Goal: Task Accomplishment & Management: Complete application form

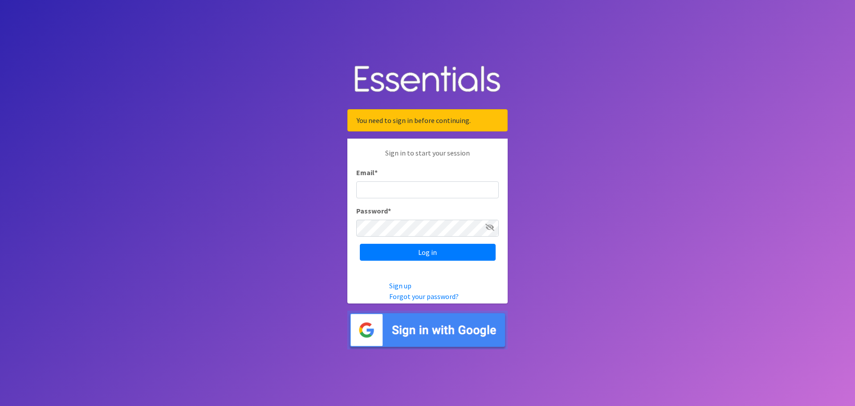
type input "[EMAIL_ADDRESS][DOMAIN_NAME][PERSON_NAME]"
drag, startPoint x: 506, startPoint y: 228, endPoint x: 499, endPoint y: 228, distance: 7.1
click at [505, 228] on div "Sign in to start your session Email * grants@or-nola.org Password * Log in" at bounding box center [427, 204] width 160 height 131
click at [490, 228] on icon at bounding box center [489, 227] width 9 height 7
click at [490, 228] on icon at bounding box center [490, 227] width 8 height 7
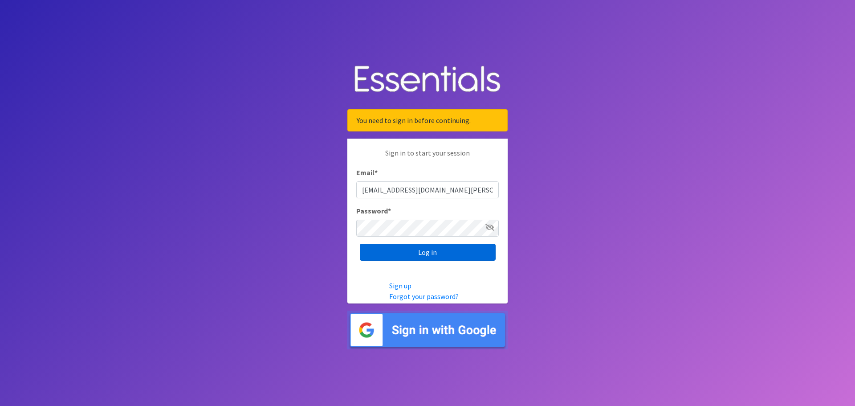
click at [461, 244] on input "Log in" at bounding box center [428, 252] width 136 height 17
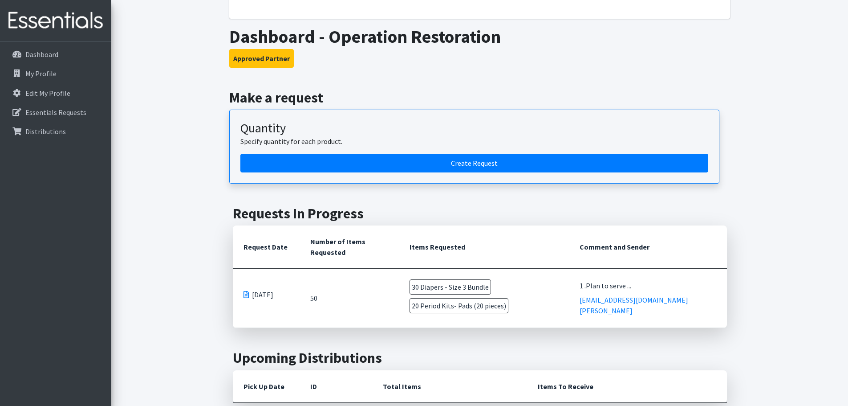
scroll to position [135, 0]
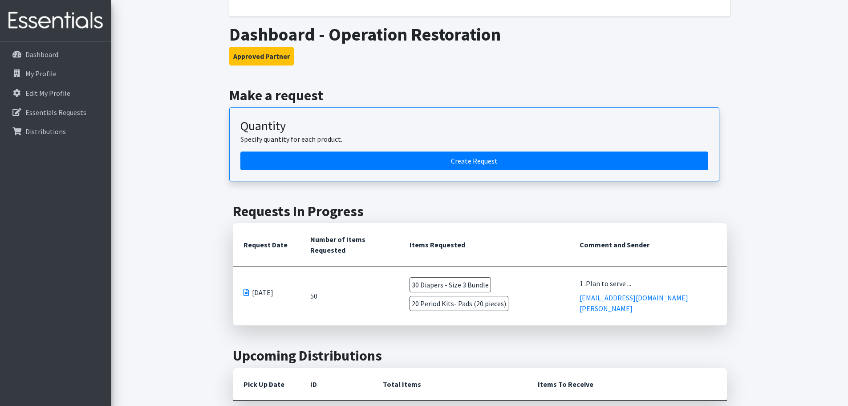
click at [253, 287] on span "[DATE]" at bounding box center [262, 292] width 21 height 11
click at [313, 285] on td "50" at bounding box center [350, 295] width 100 height 59
click at [247, 289] on span at bounding box center [246, 292] width 5 height 7
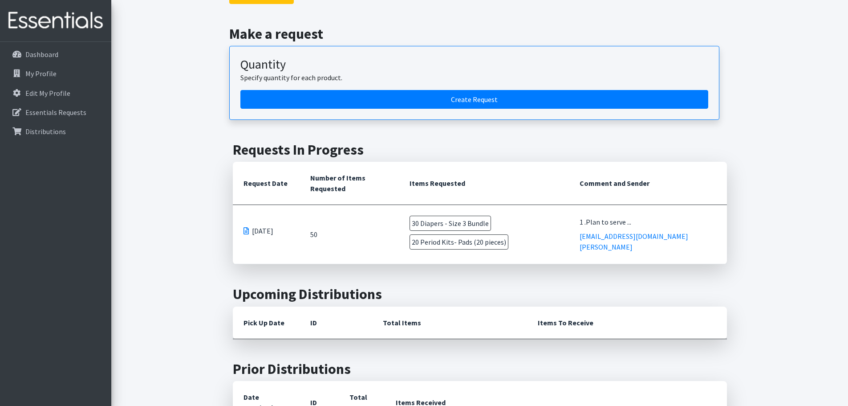
scroll to position [170, 0]
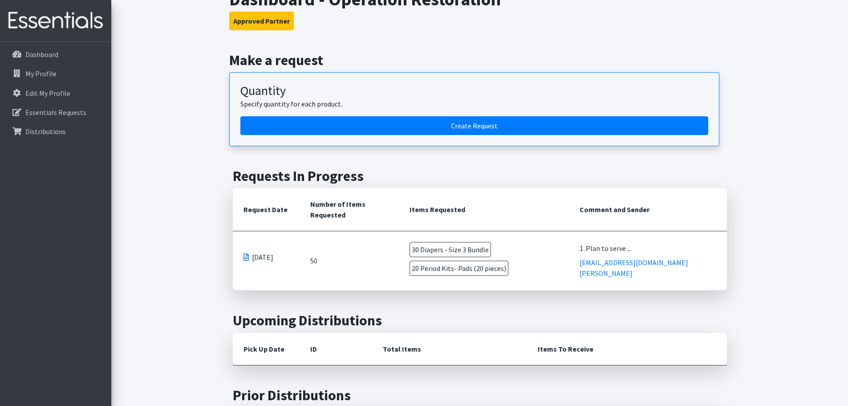
click at [318, 244] on td "50" at bounding box center [350, 260] width 100 height 59
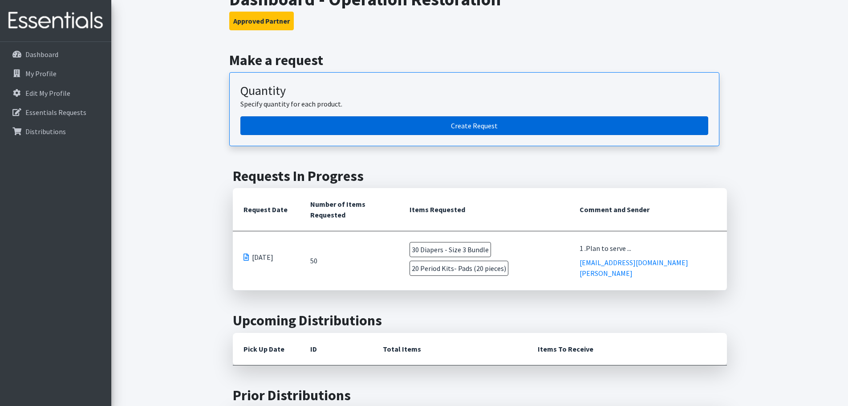
click at [362, 121] on link "Create Request" at bounding box center [474, 125] width 468 height 19
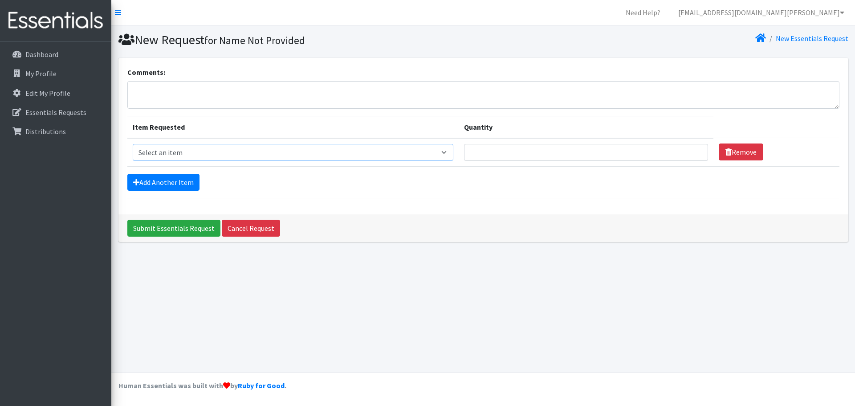
click at [342, 156] on select "Select an item Diaper - 2T/3T Bundle Diapers - 3T/4T Bundle Diapers - 4T/5T Bun…" at bounding box center [293, 152] width 321 height 17
click at [380, 155] on select "Select an item Diaper - 2T/3T Bundle Diapers - 3T/4T Bundle Diapers - 4T/5T Bun…" at bounding box center [293, 152] width 321 height 17
select select "14873"
click at [133, 144] on select "Select an item Diaper - 2T/3T Bundle Diapers - 3T/4T Bundle Diapers - 4T/5T Bun…" at bounding box center [293, 152] width 321 height 17
click at [521, 145] on input "Quantity" at bounding box center [586, 152] width 244 height 17
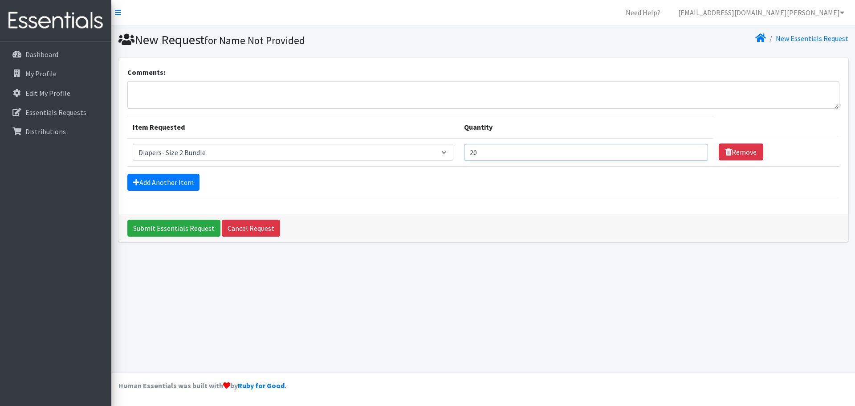
type input "20"
click at [404, 187] on div "Add Another Item" at bounding box center [483, 182] width 712 height 17
drag, startPoint x: 519, startPoint y: 151, endPoint x: 449, endPoint y: 153, distance: 70.4
click at [449, 153] on tr "Item Requested Select an item Diaper - 2T/3T Bundle Diapers - 3T/4T Bundle Diap…" at bounding box center [483, 152] width 712 height 29
click at [283, 95] on textarea "Comments:" at bounding box center [483, 95] width 712 height 28
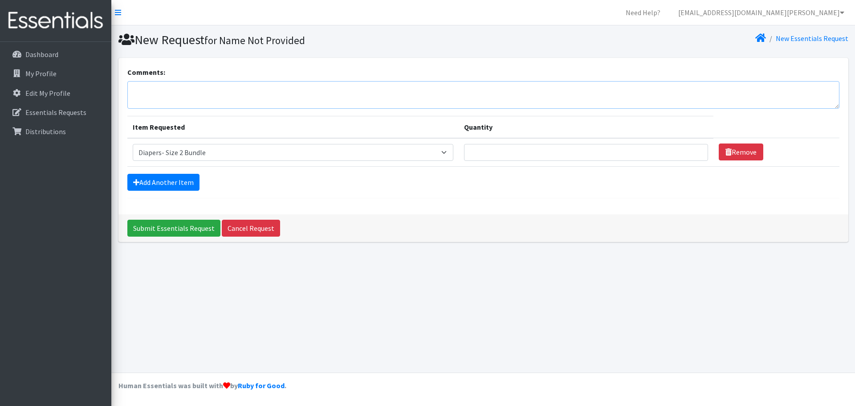
click at [141, 106] on textarea "Comments:" at bounding box center [483, 95] width 712 height 28
click at [160, 103] on textarea "Comments:" at bounding box center [483, 95] width 712 height 28
click at [268, 224] on link "Cancel Request" at bounding box center [251, 228] width 58 height 17
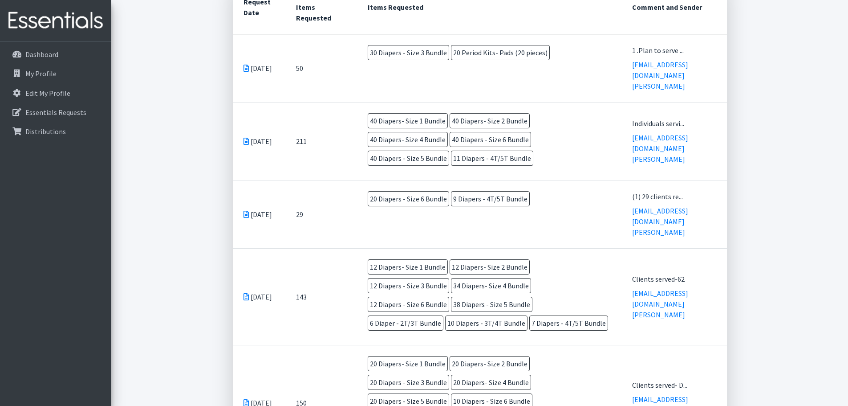
scroll to position [257, 0]
click at [253, 202] on td "May 15 2025" at bounding box center [259, 213] width 53 height 68
click at [244, 210] on icon at bounding box center [246, 213] width 5 height 7
click at [261, 275] on td "Apr 10 2025" at bounding box center [259, 296] width 53 height 97
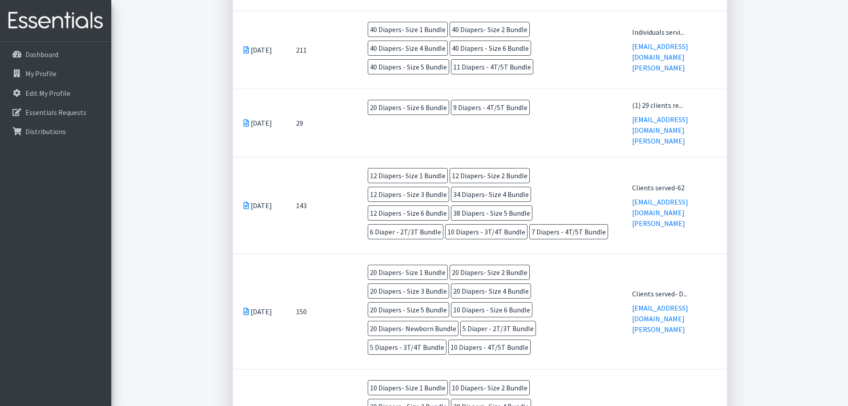
scroll to position [356, 0]
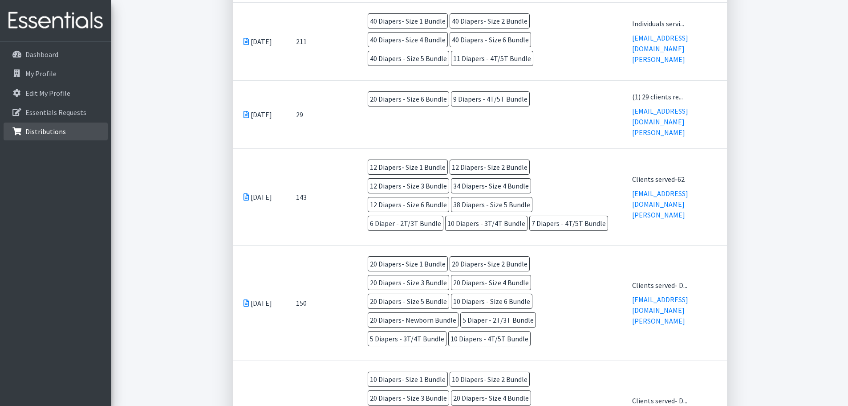
click at [61, 122] on link "Distributions" at bounding box center [56, 131] width 104 height 18
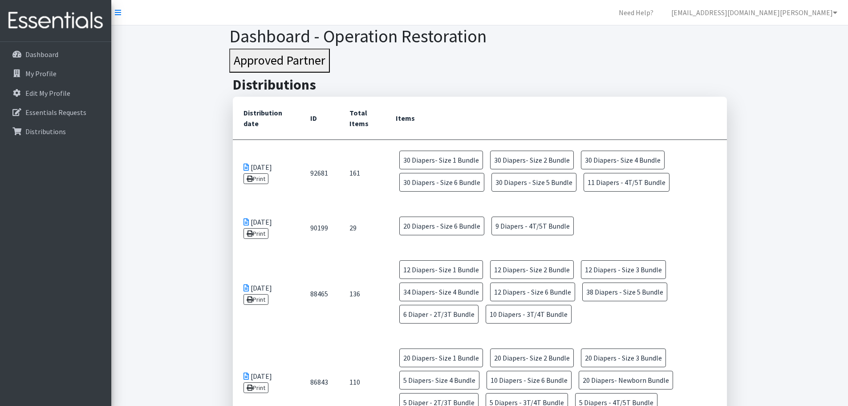
click at [257, 167] on td "[DATE] Print" at bounding box center [266, 172] width 67 height 66
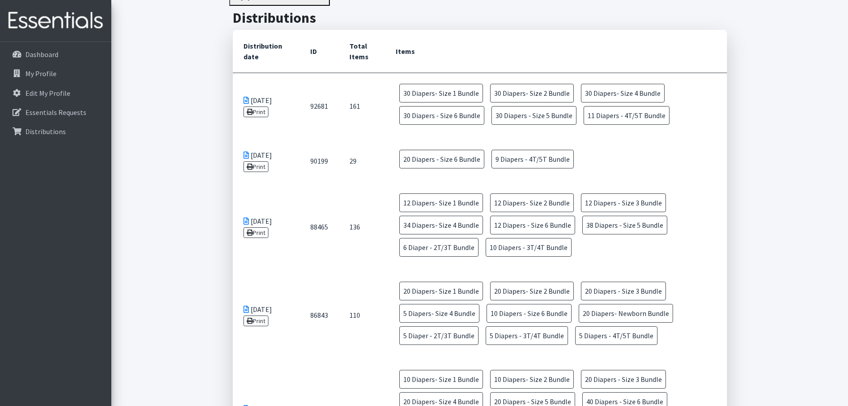
scroll to position [88, 0]
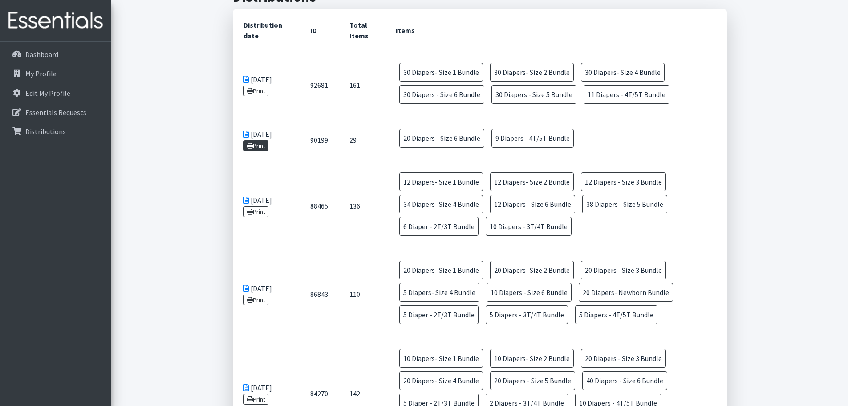
click at [255, 147] on link "Print" at bounding box center [256, 145] width 25 height 11
